Goal: Use online tool/utility: Use online tool/utility

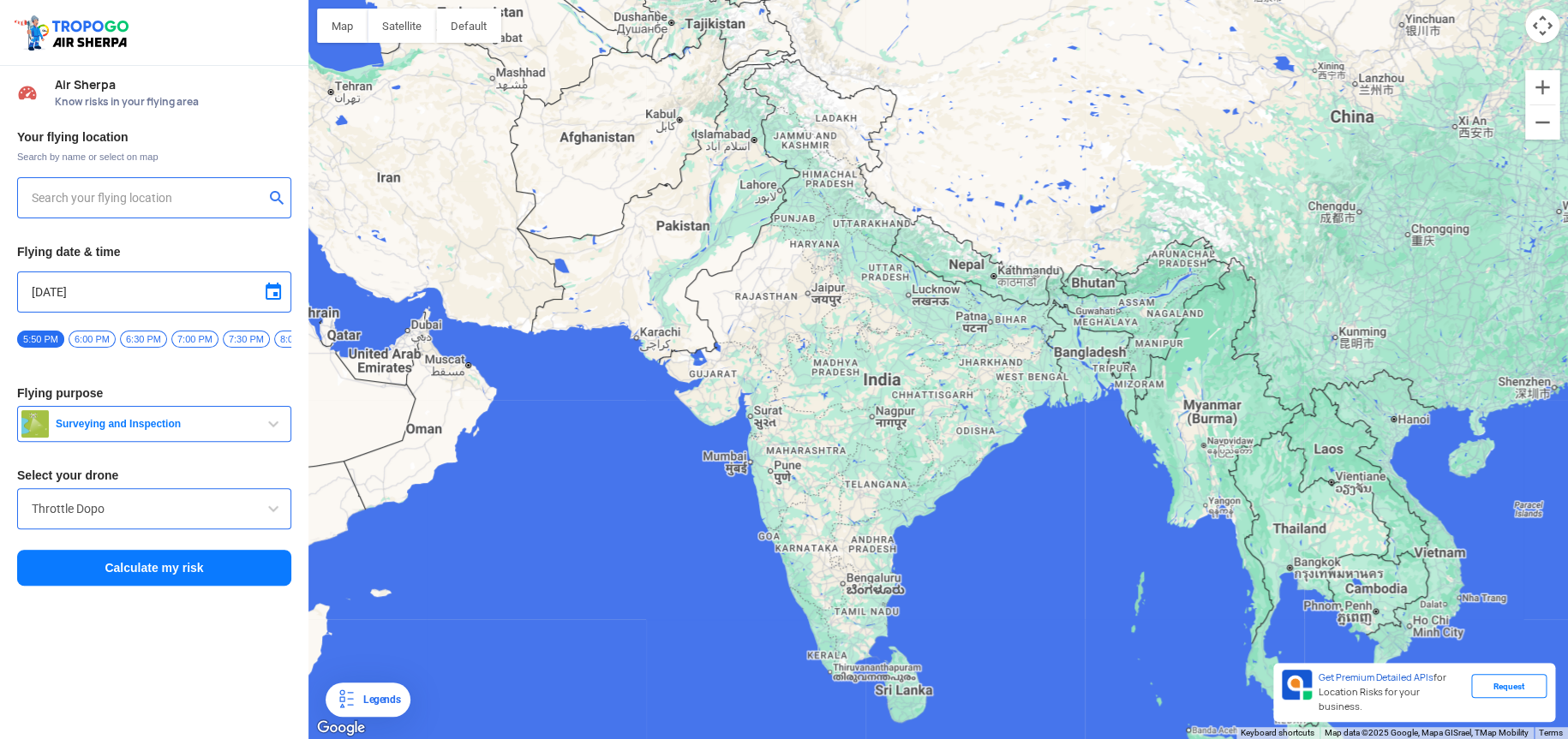
click at [139, 198] on input "text" at bounding box center [147, 198] width 232 height 20
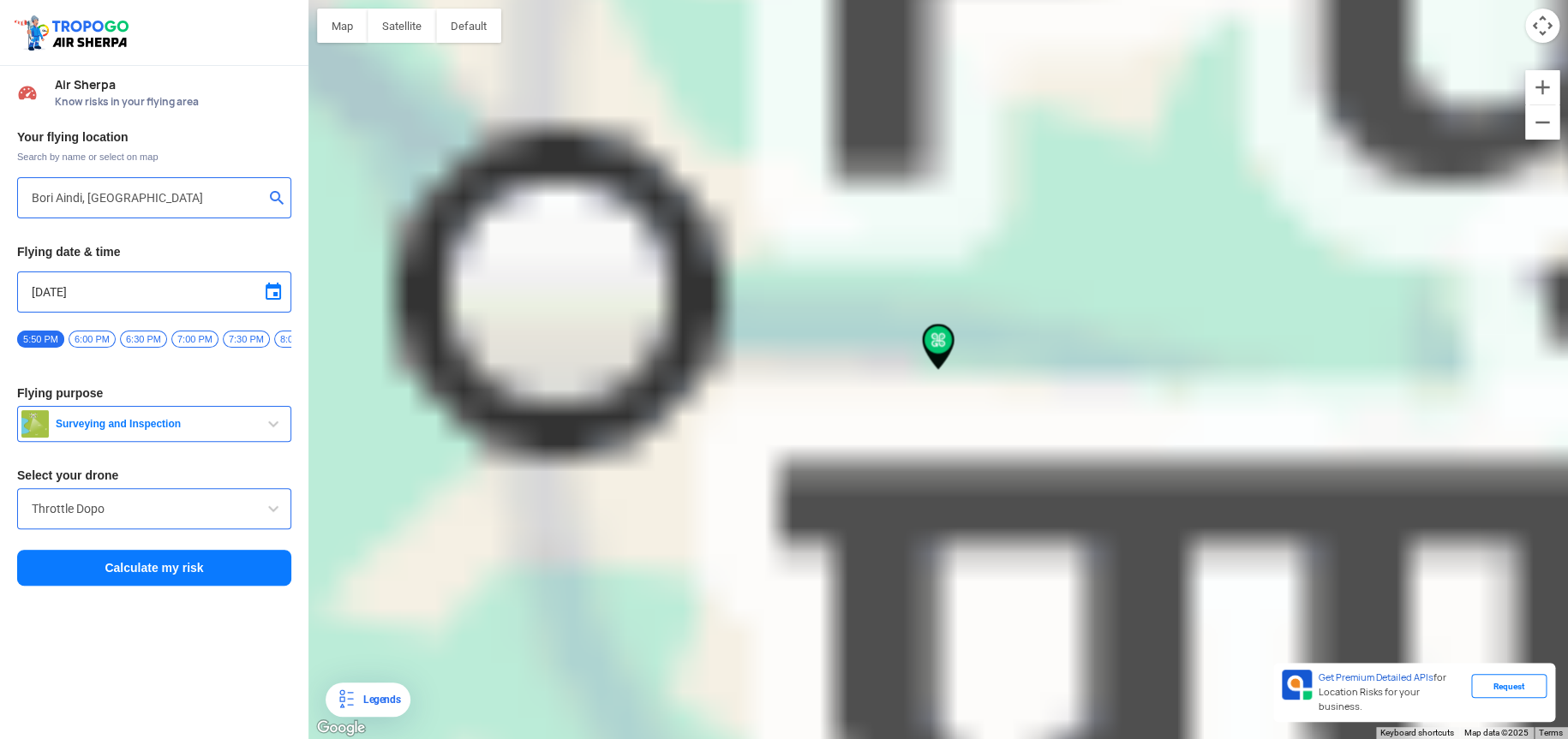
type input "[GEOGRAPHIC_DATA], [GEOGRAPHIC_DATA]"
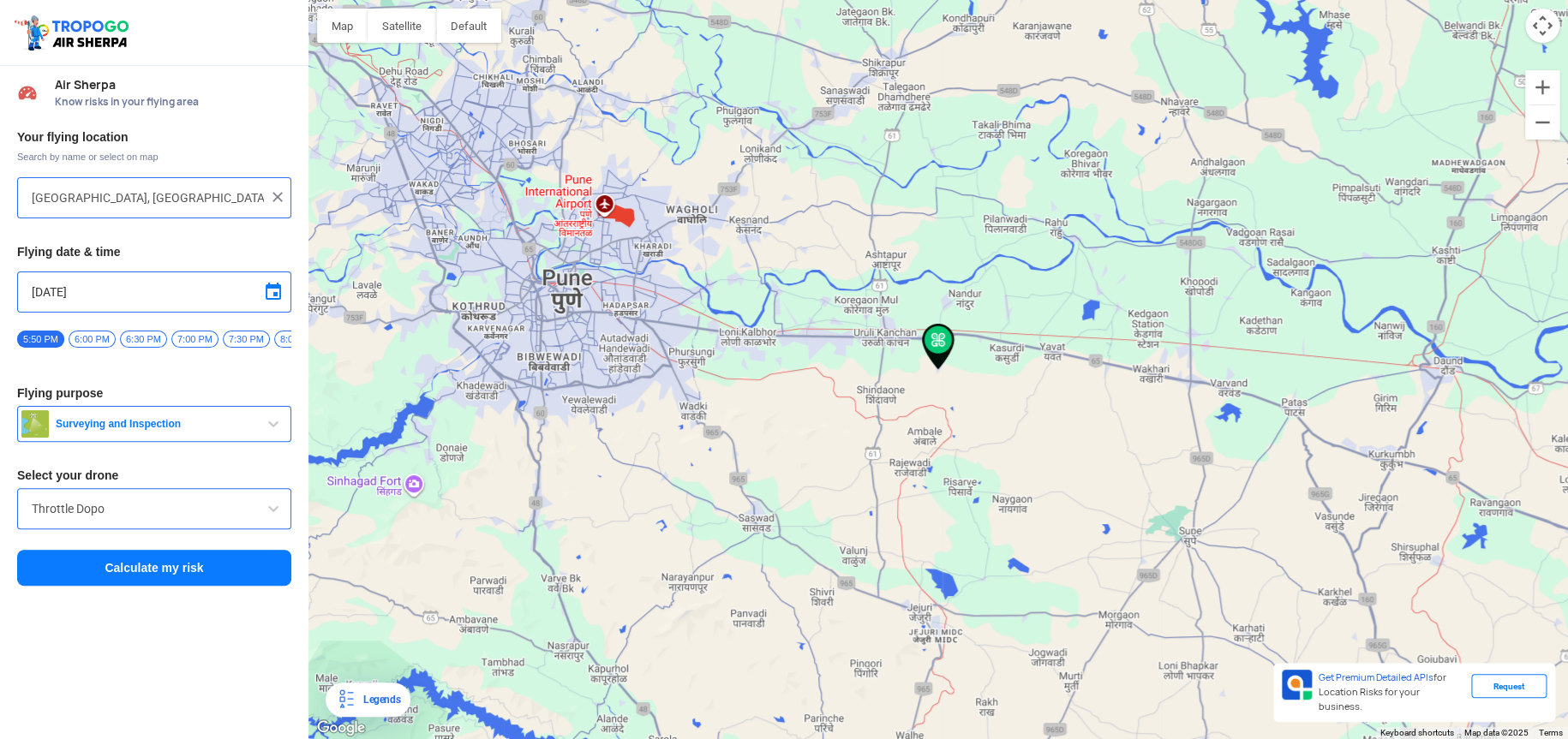
click at [94, 342] on span "6:00 PM" at bounding box center [91, 339] width 47 height 18
click at [174, 511] on input "Throttle Dopo" at bounding box center [153, 509] width 245 height 20
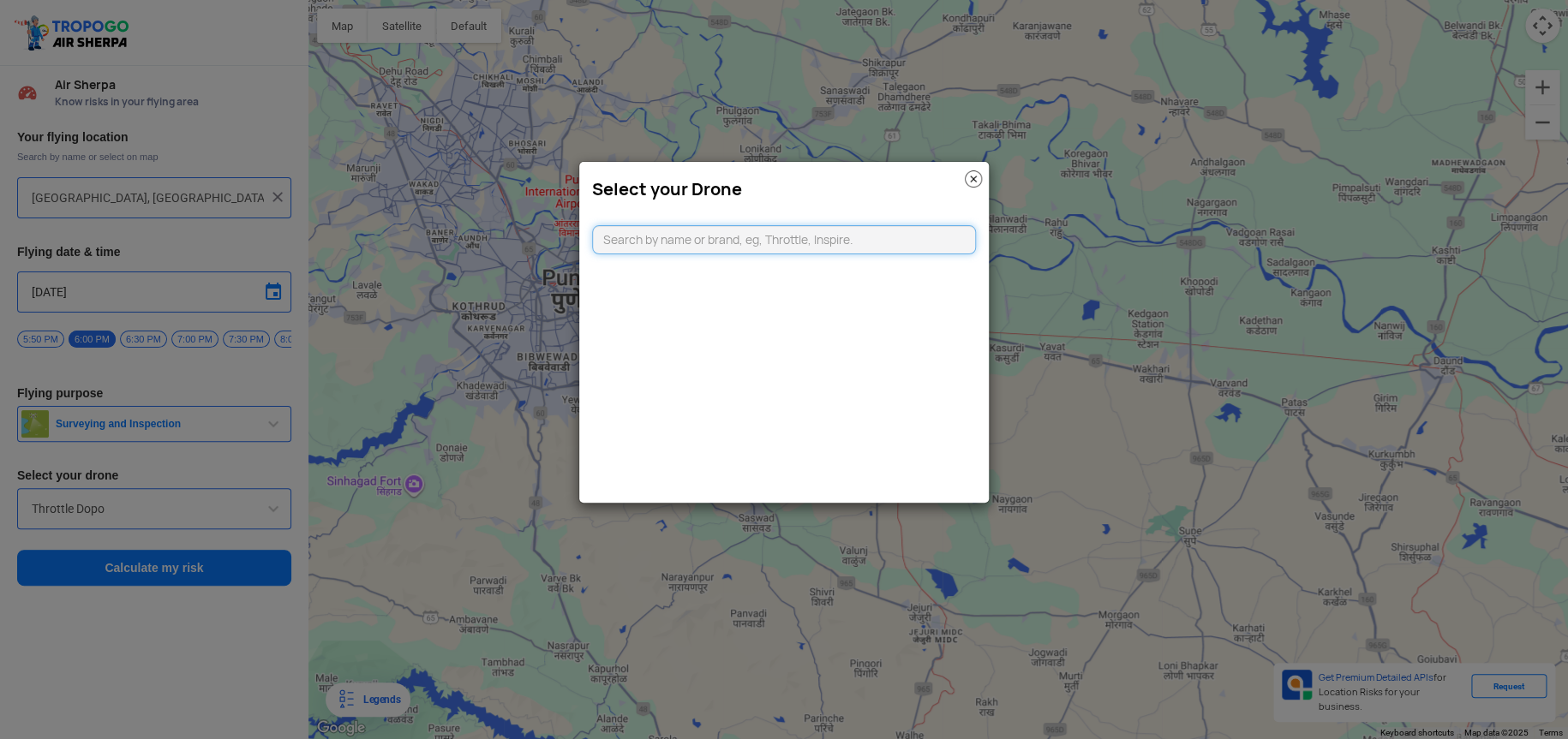
click at [713, 242] on input "text" at bounding box center [784, 240] width 383 height 30
type input "dji min"
click at [703, 279] on li "DJI Mini2" at bounding box center [784, 279] width 383 height 39
type input "DJI Mini2"
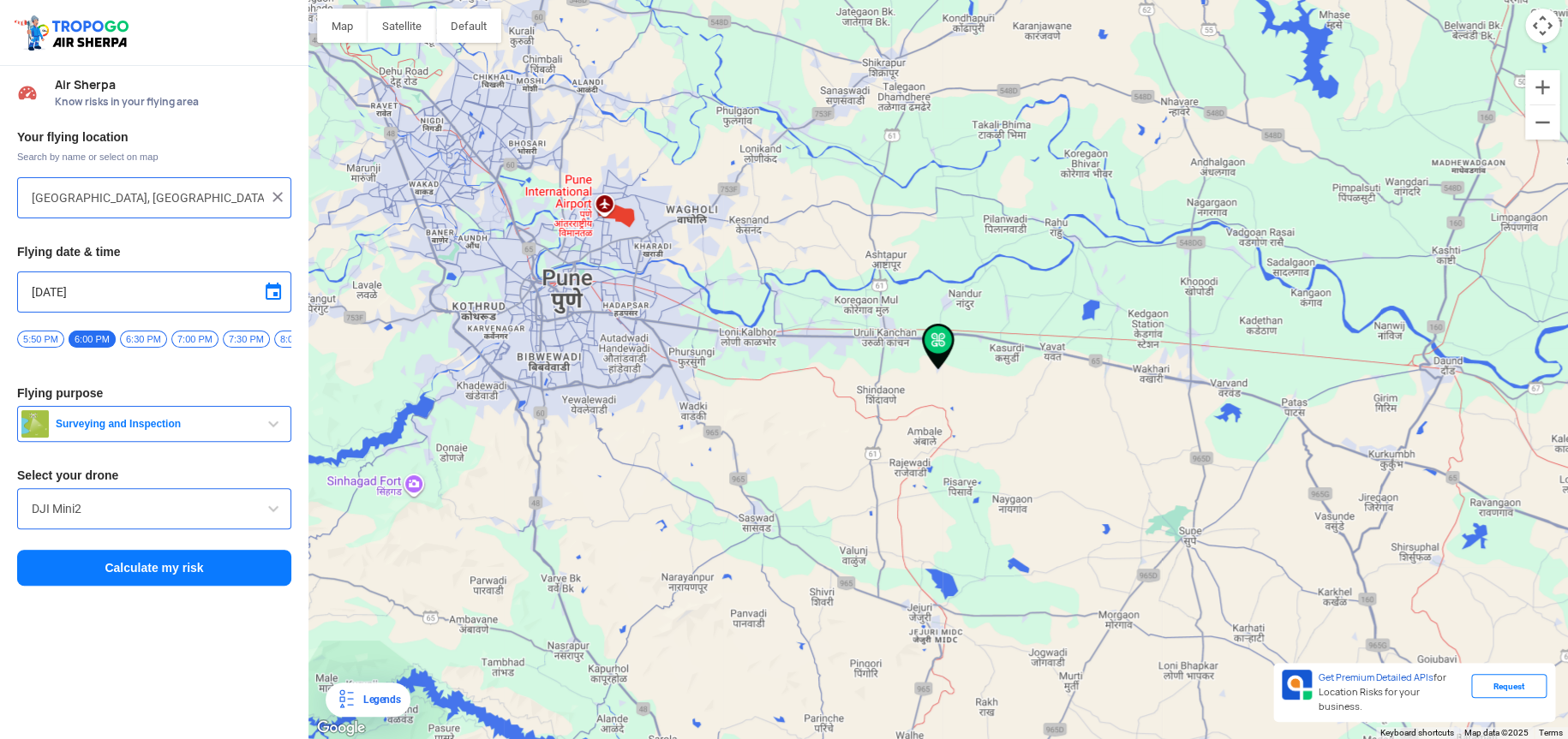
click at [172, 572] on button "Calculate my risk" at bounding box center [154, 567] width 274 height 36
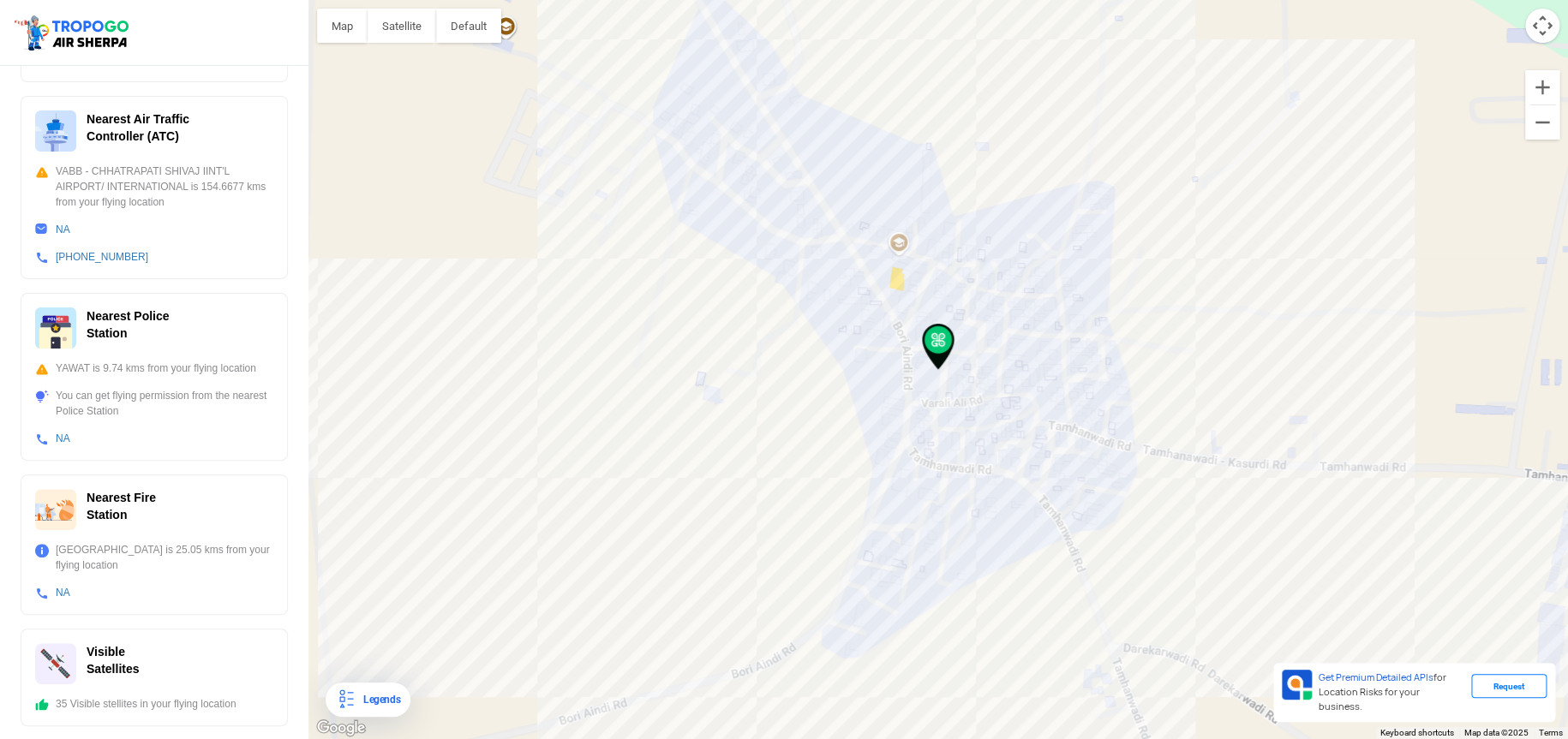
scroll to position [458, 0]
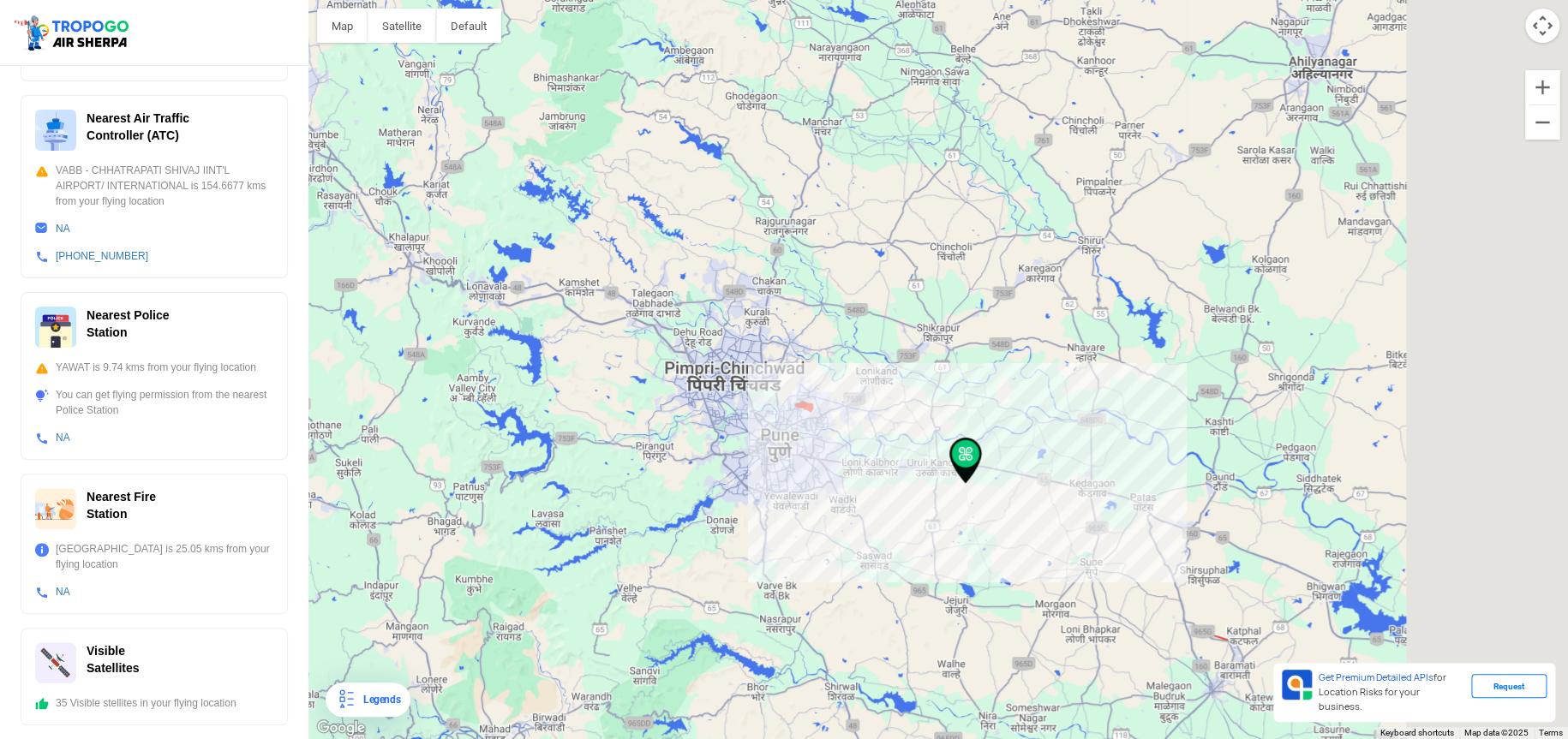
drag, startPoint x: 1064, startPoint y: 588, endPoint x: 857, endPoint y: 515, distance: 219.5
click at [857, 515] on div at bounding box center [938, 370] width 1259 height 739
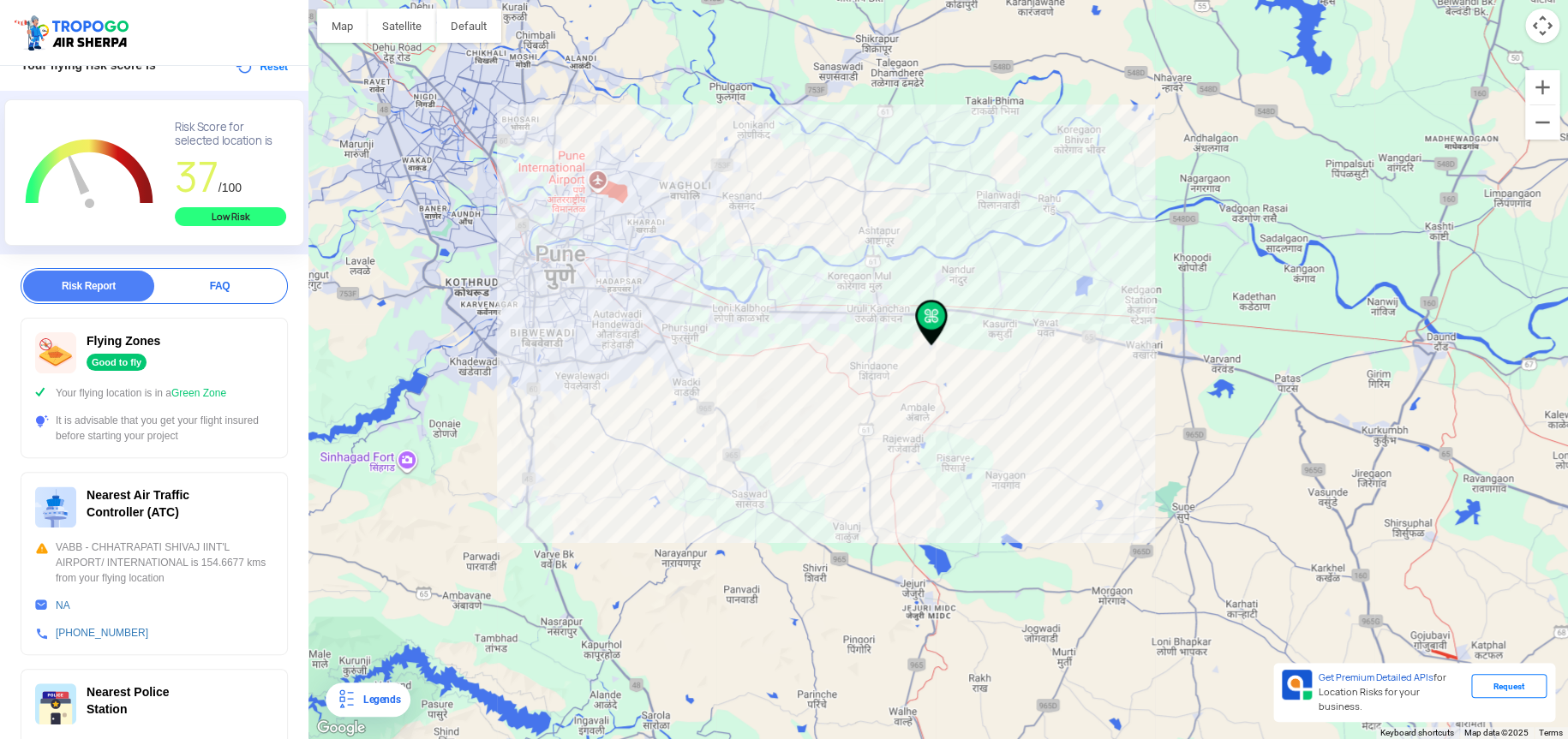
scroll to position [0, 0]
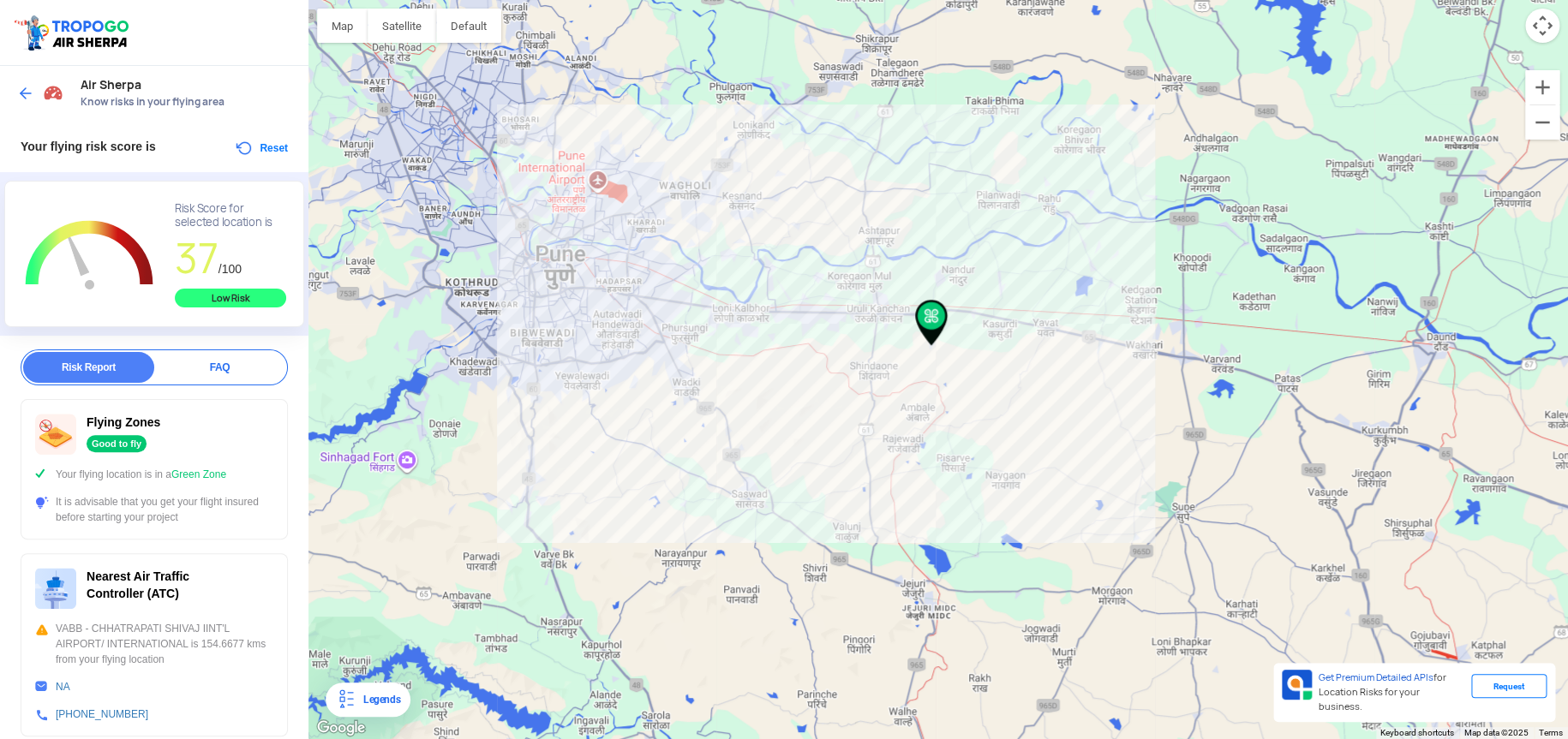
click at [225, 296] on div "Low Risk" at bounding box center [230, 298] width 112 height 18
